Goal: Task Accomplishment & Management: Manage account settings

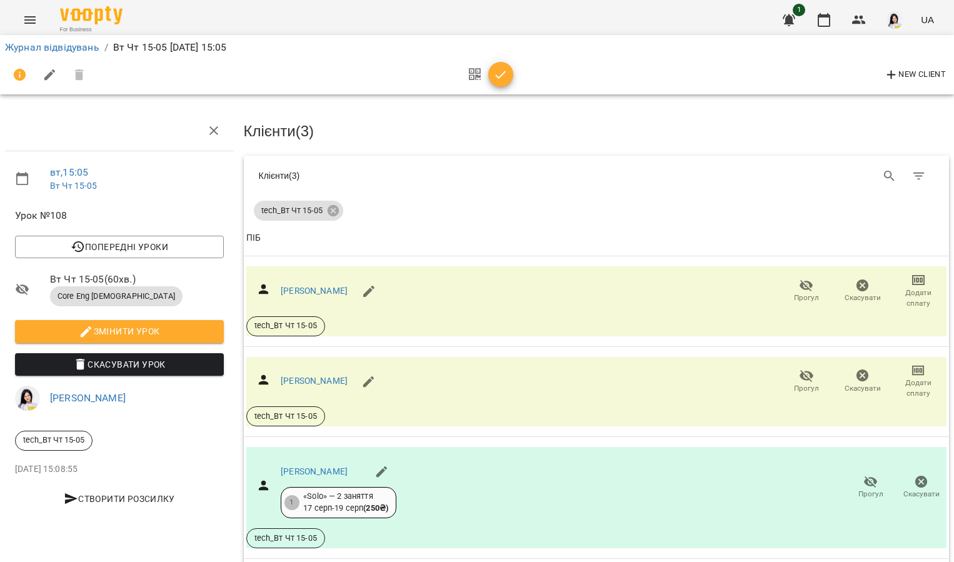
scroll to position [138, 0]
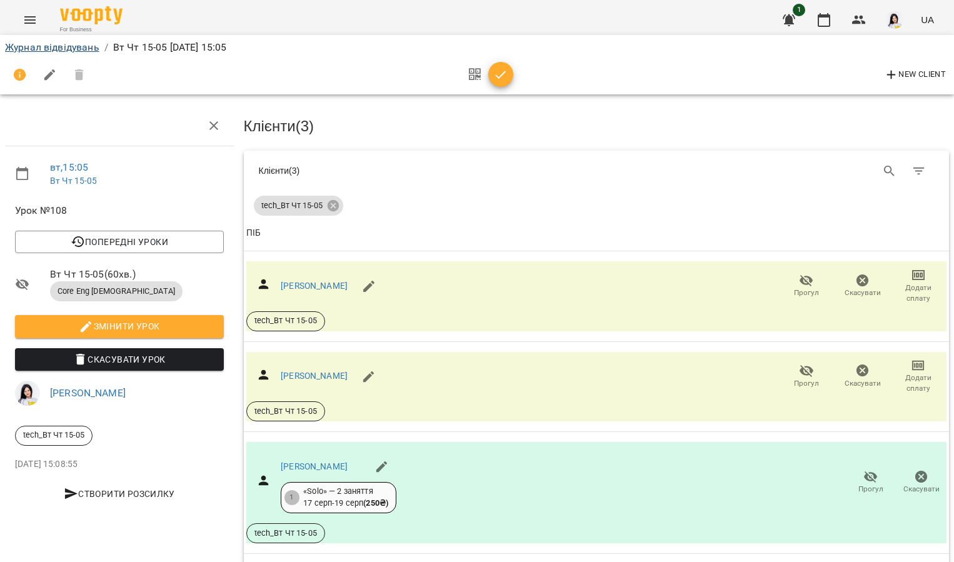
click at [83, 51] on link "Журнал відвідувань" at bounding box center [52, 47] width 94 height 12
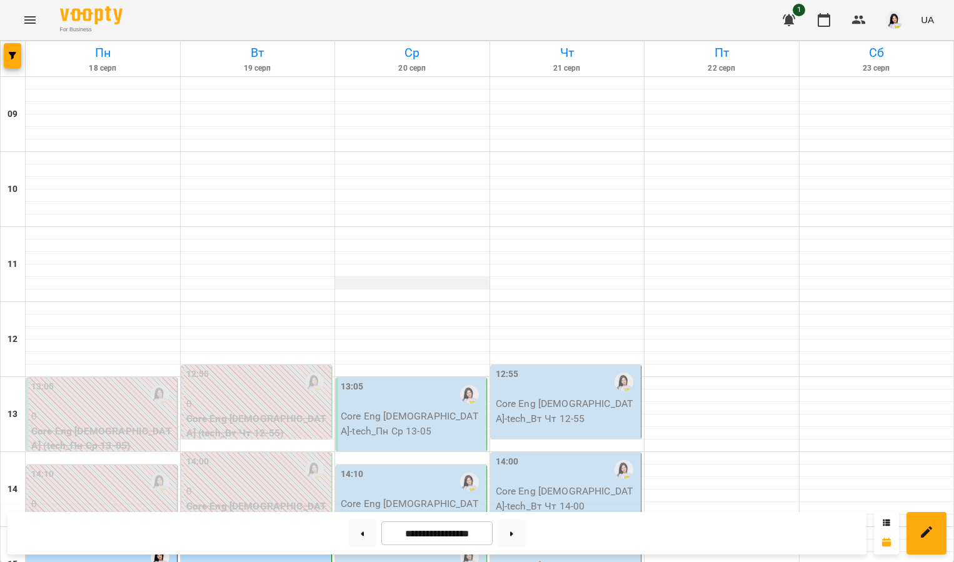
scroll to position [440, 0]
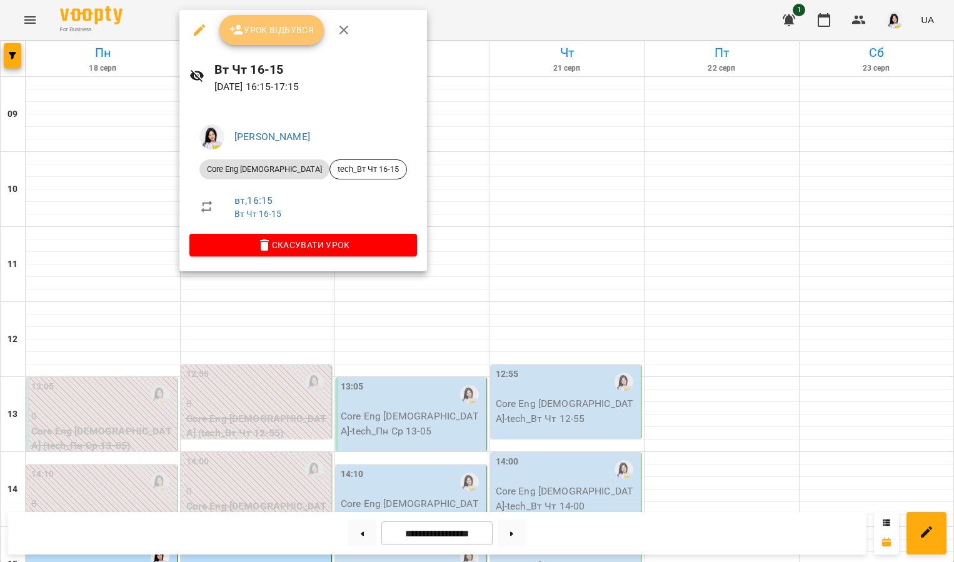
click at [271, 27] on span "Урок відбувся" at bounding box center [271, 30] width 85 height 15
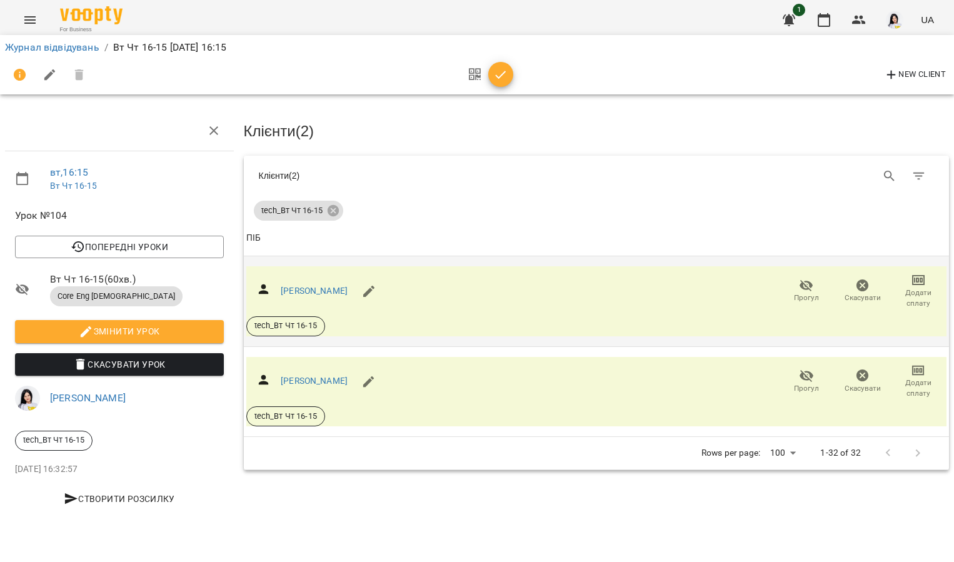
click at [813, 278] on icon "button" at bounding box center [806, 285] width 15 height 15
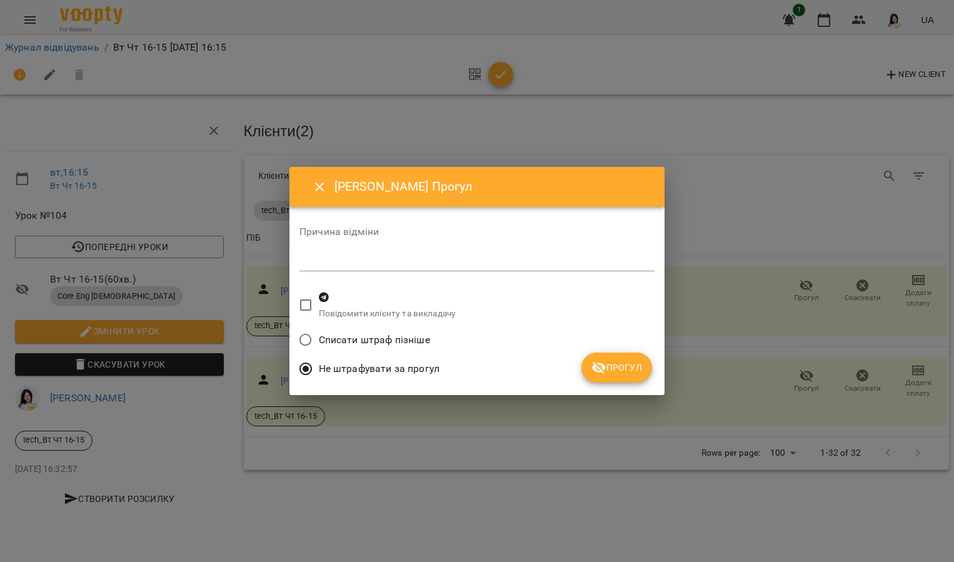
click at [612, 363] on span "Прогул" at bounding box center [616, 367] width 51 height 15
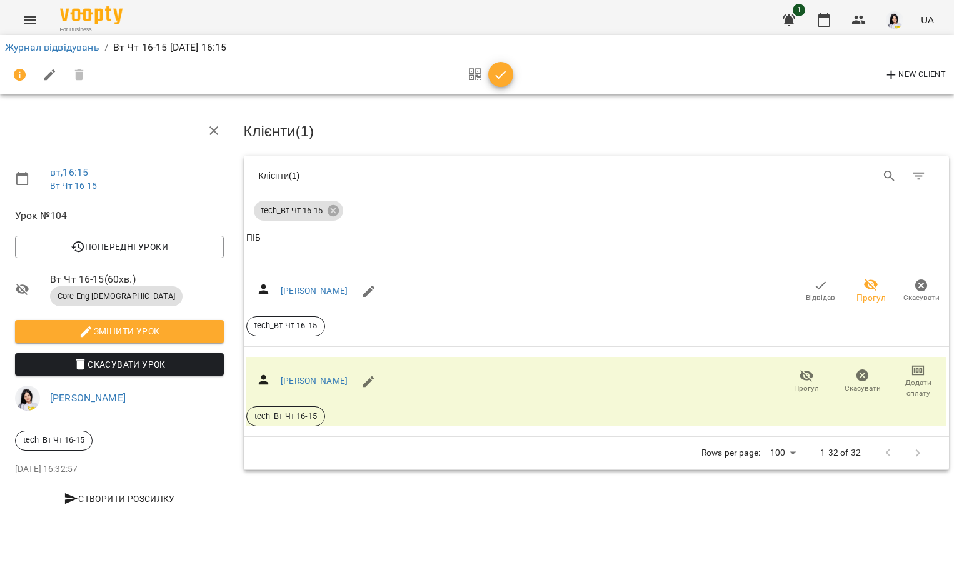
click at [46, 54] on li "Журнал відвідувань" at bounding box center [52, 47] width 94 height 15
click at [51, 46] on link "Журнал відвідувань" at bounding box center [52, 47] width 94 height 12
